Goal: Task Accomplishment & Management: Use online tool/utility

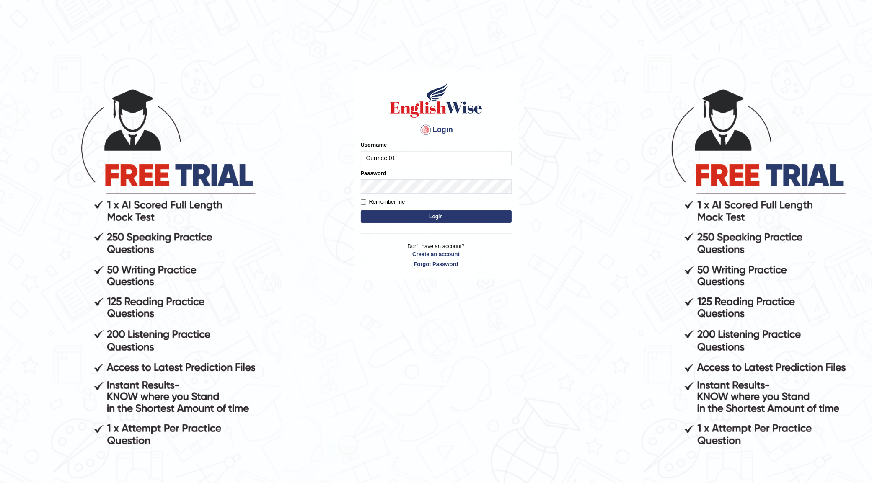
type input "Gurmeet01"
click at [462, 220] on button "Login" at bounding box center [436, 216] width 151 height 13
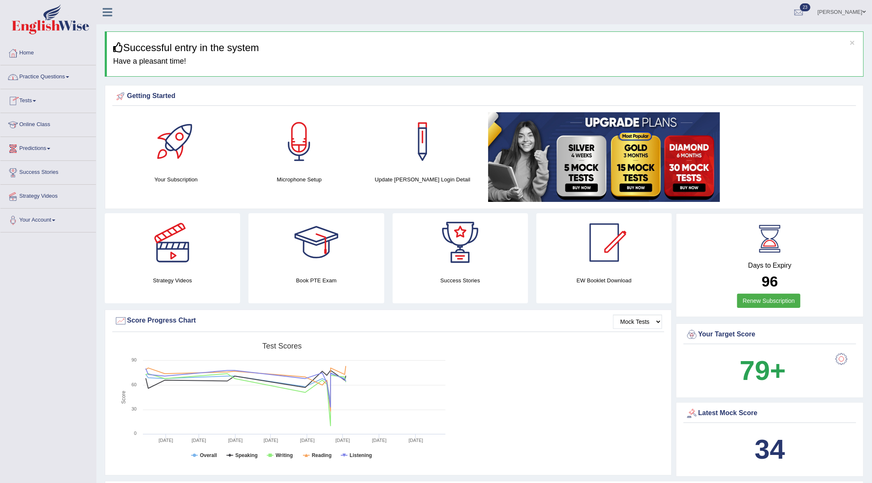
click at [64, 72] on link "Practice Questions" at bounding box center [48, 75] width 96 height 21
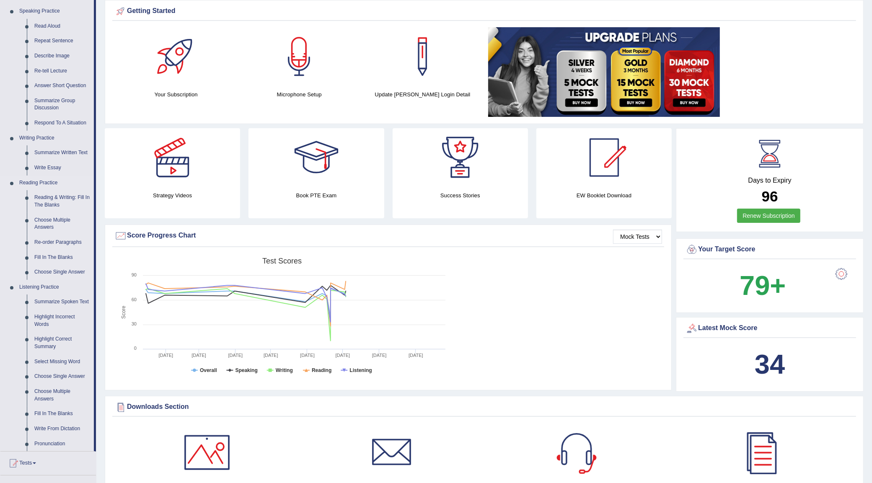
scroll to position [52, 0]
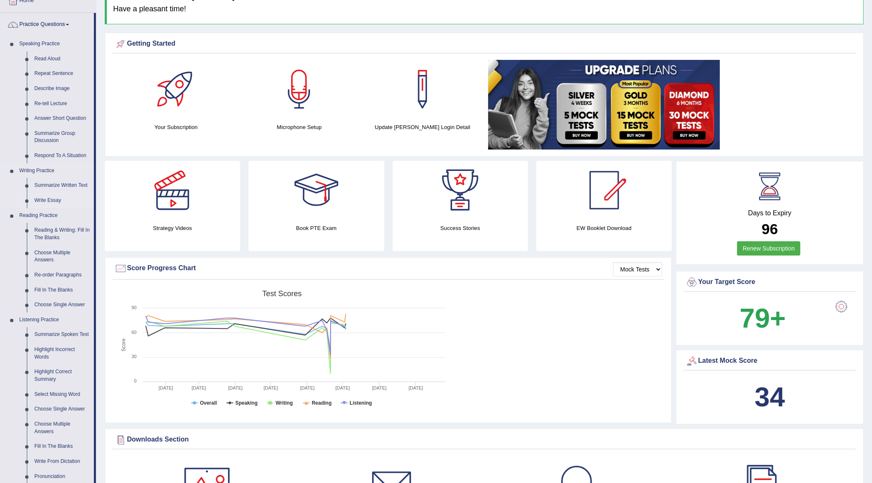
click at [43, 197] on link "Write Essay" at bounding box center [62, 200] width 63 height 15
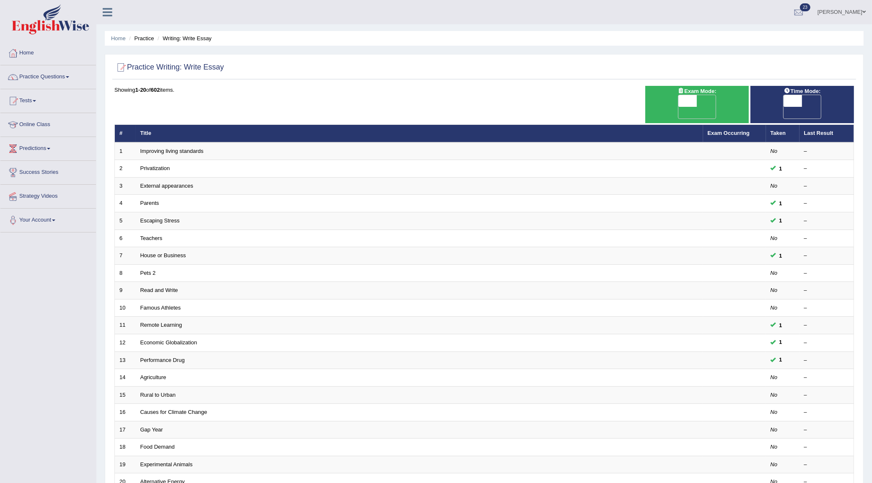
click at [678, 107] on span "OFF" at bounding box center [669, 113] width 18 height 12
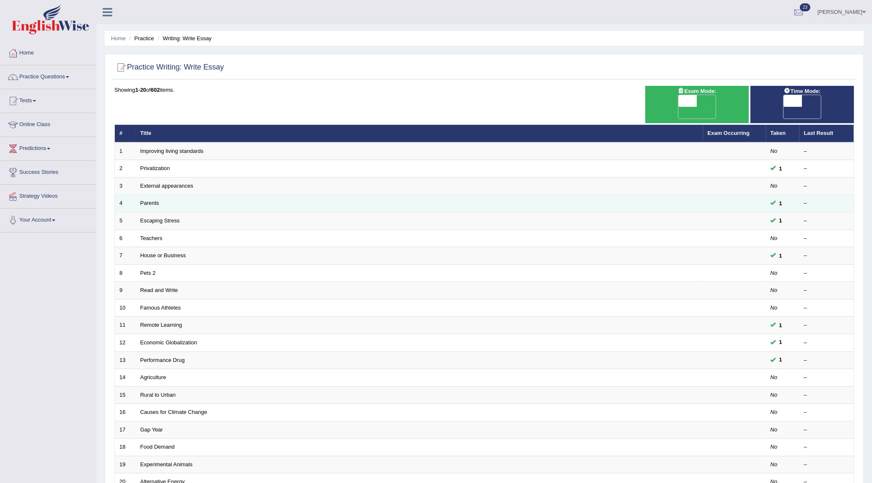
checkbox input "true"
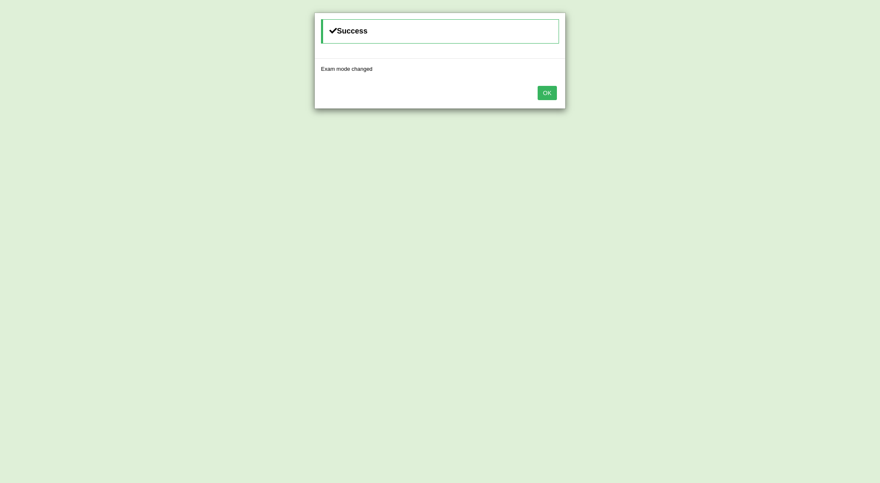
click at [555, 86] on button "OK" at bounding box center [547, 93] width 19 height 14
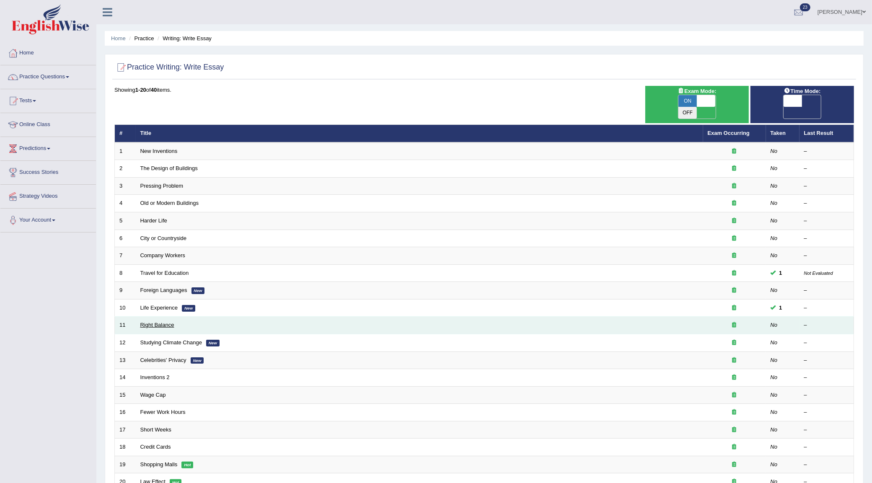
click at [166, 322] on link "Right Balance" at bounding box center [157, 325] width 34 height 6
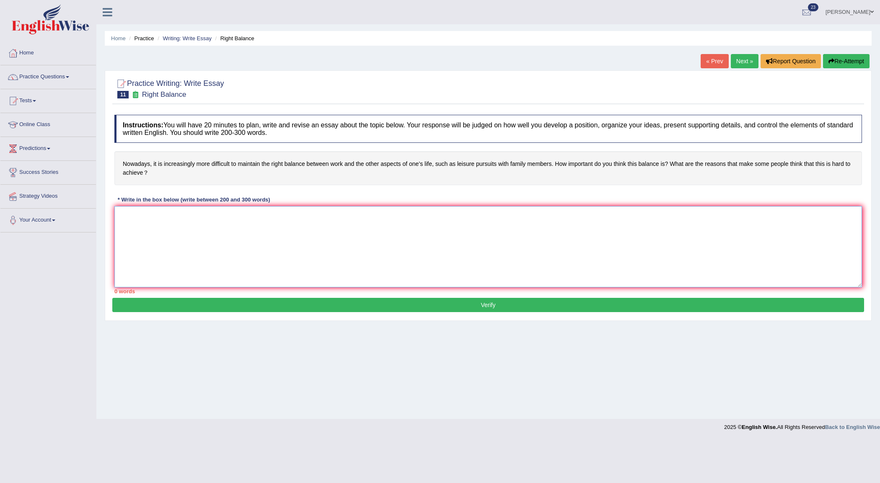
click at [191, 237] on textarea at bounding box center [488, 246] width 748 height 81
click at [752, 85] on div at bounding box center [488, 88] width 748 height 26
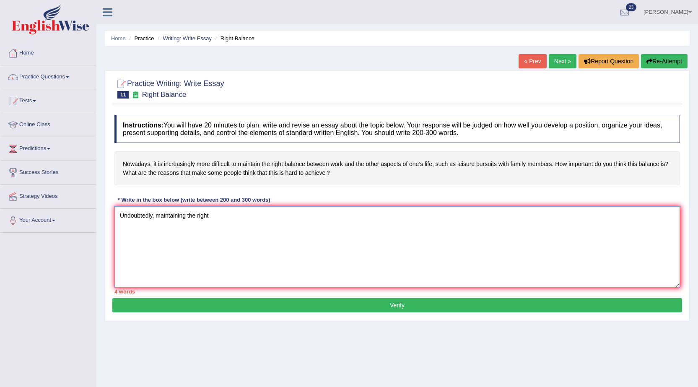
click at [413, 259] on textarea "Undoubtedly, maintaining the right" at bounding box center [396, 246] width 565 height 81
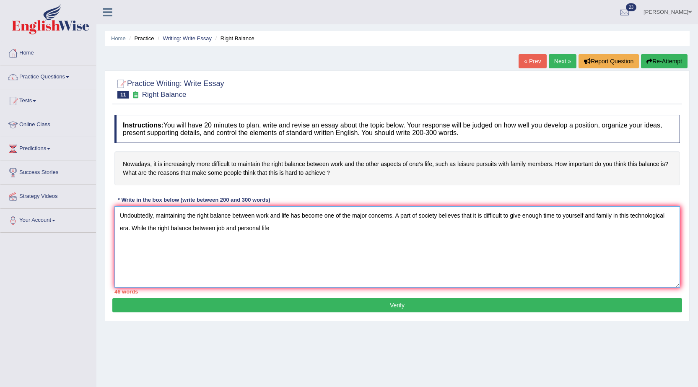
drag, startPoint x: 224, startPoint y: 228, endPoint x: 217, endPoint y: 230, distance: 7.6
click at [217, 230] on textarea "Undoubtedly, maintaining the right balance between work and life has become one…" at bounding box center [396, 246] width 565 height 81
click at [311, 230] on textarea "Undoubtedly, maintaining the right balance between work and life has become one…" at bounding box center [396, 246] width 565 height 81
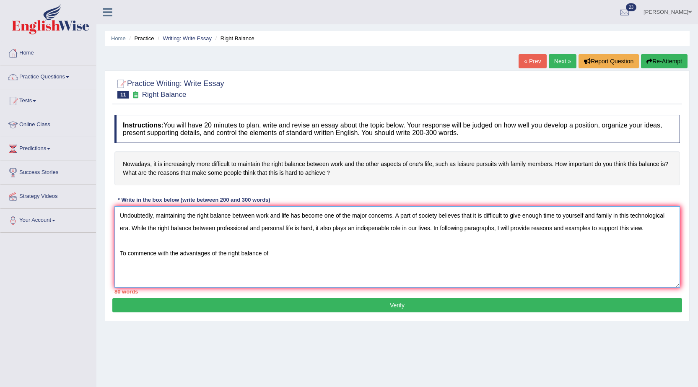
drag, startPoint x: 228, startPoint y: 253, endPoint x: 239, endPoint y: 254, distance: 10.9
click at [239, 254] on textarea "Undoubtedly, maintaining the right balance between work and life has become one…" at bounding box center [396, 246] width 565 height 81
drag, startPoint x: 280, startPoint y: 257, endPoint x: 272, endPoint y: 256, distance: 8.1
click at [272, 256] on textarea "Undoubtedly, maintaining the right balance between work and life has become one…" at bounding box center [396, 246] width 565 height 81
click at [309, 252] on textarea "Undoubtedly, maintaining the right balance between work and life has become one…" at bounding box center [396, 246] width 565 height 81
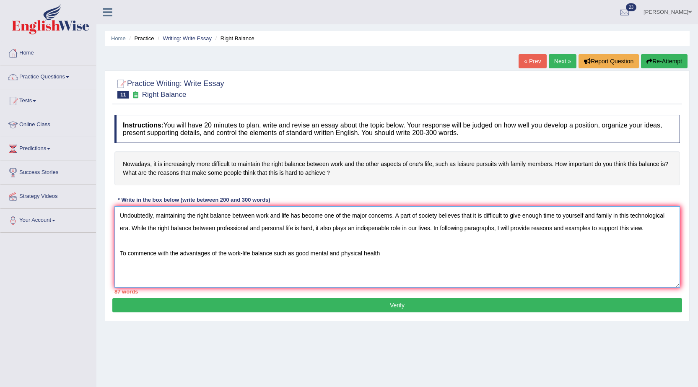
click at [388, 254] on textarea "Undoubtedly, maintaining the right balance between work and life has become one…" at bounding box center [396, 246] width 565 height 81
click at [378, 254] on textarea "Undoubtedly, maintaining the right balance between work and life has become one…" at bounding box center [396, 246] width 565 height 81
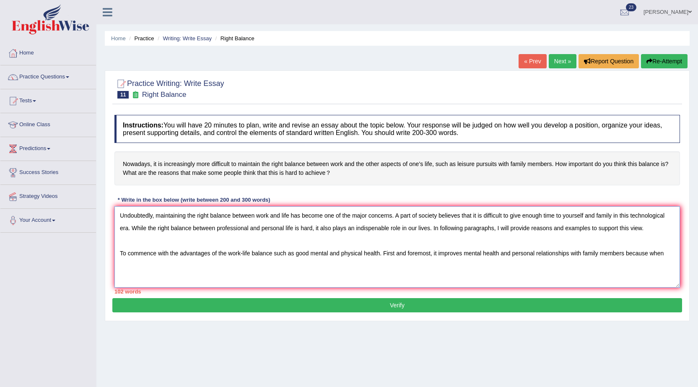
type textarea "Undoubtedly, maintaining the right balance between work and life has become one…"
drag, startPoint x: 463, startPoint y: 249, endPoint x: 524, endPoint y: 259, distance: 61.6
click at [524, 259] on textarea "Undoubtedly, maintaining the right balance between work and life has become one…" at bounding box center [396, 246] width 565 height 81
